Goal: Task Accomplishment & Management: Complete application form

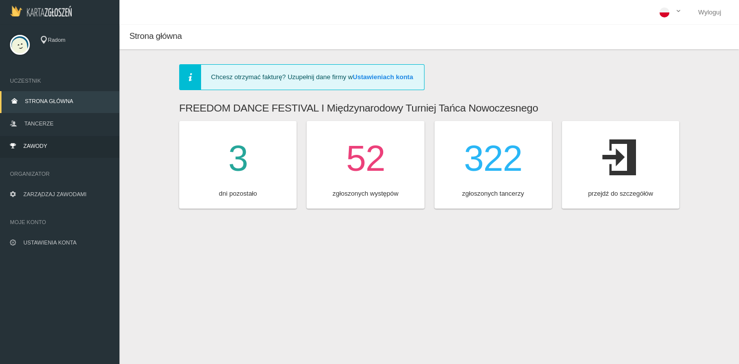
click at [55, 143] on link "Zawody" at bounding box center [59, 147] width 119 height 22
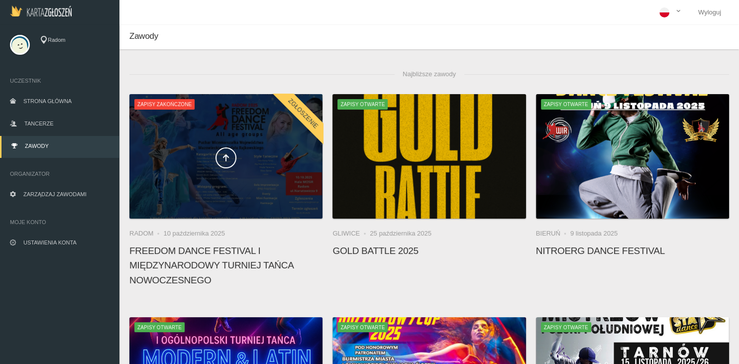
click at [235, 179] on div at bounding box center [225, 156] width 193 height 124
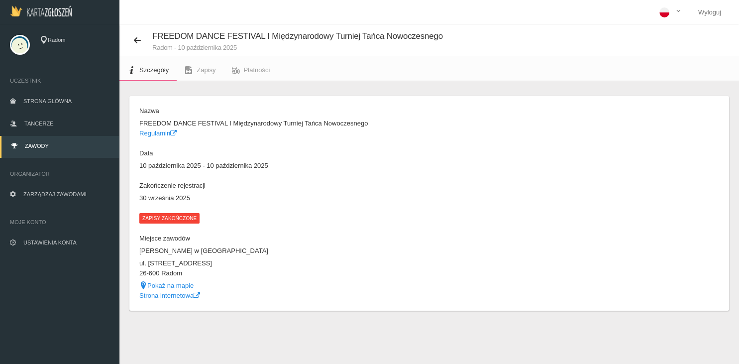
click at [161, 214] on span "Zapisy zakończone" at bounding box center [169, 218] width 60 height 10
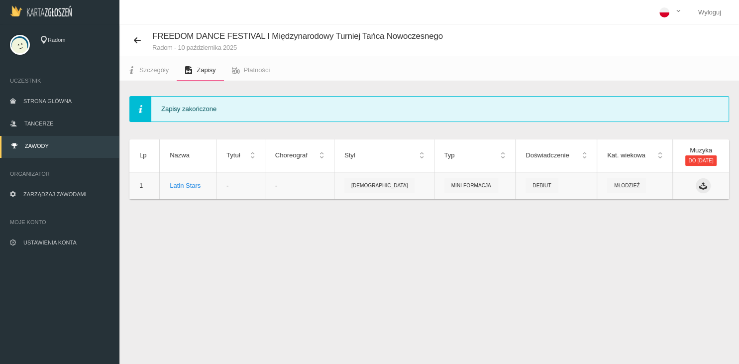
click at [699, 182] on icon at bounding box center [703, 186] width 8 height 8
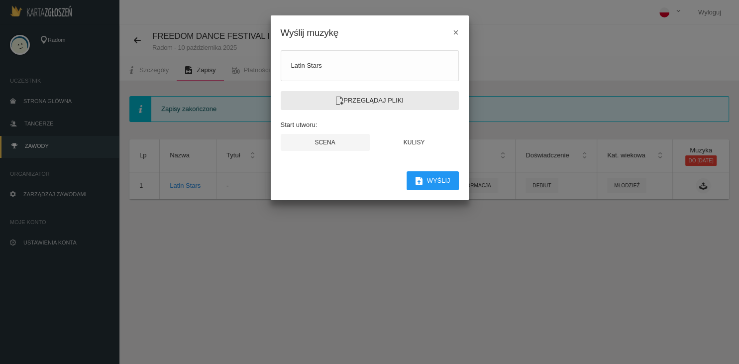
click at [379, 100] on label "Przeglądaj pliki" at bounding box center [369, 100] width 178 height 19
click at [0, 0] on input "Przeglądaj pliki" at bounding box center [0, 0] width 0 height 0
click at [441, 175] on button "Wyślij" at bounding box center [432, 180] width 52 height 19
click at [357, 99] on label "Przeglądaj pliki" at bounding box center [369, 100] width 178 height 19
click at [0, 0] on input "Przeglądaj pliki" at bounding box center [0, 0] width 0 height 0
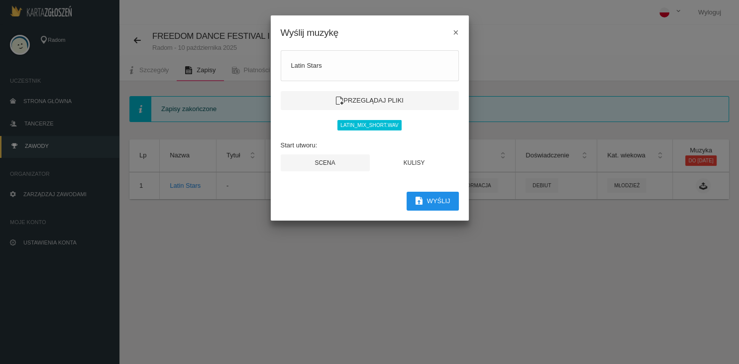
click at [437, 210] on button "Wyślij" at bounding box center [432, 200] width 52 height 19
click at [454, 34] on span "×" at bounding box center [455, 32] width 5 height 11
